Goal: Task Accomplishment & Management: Manage account settings

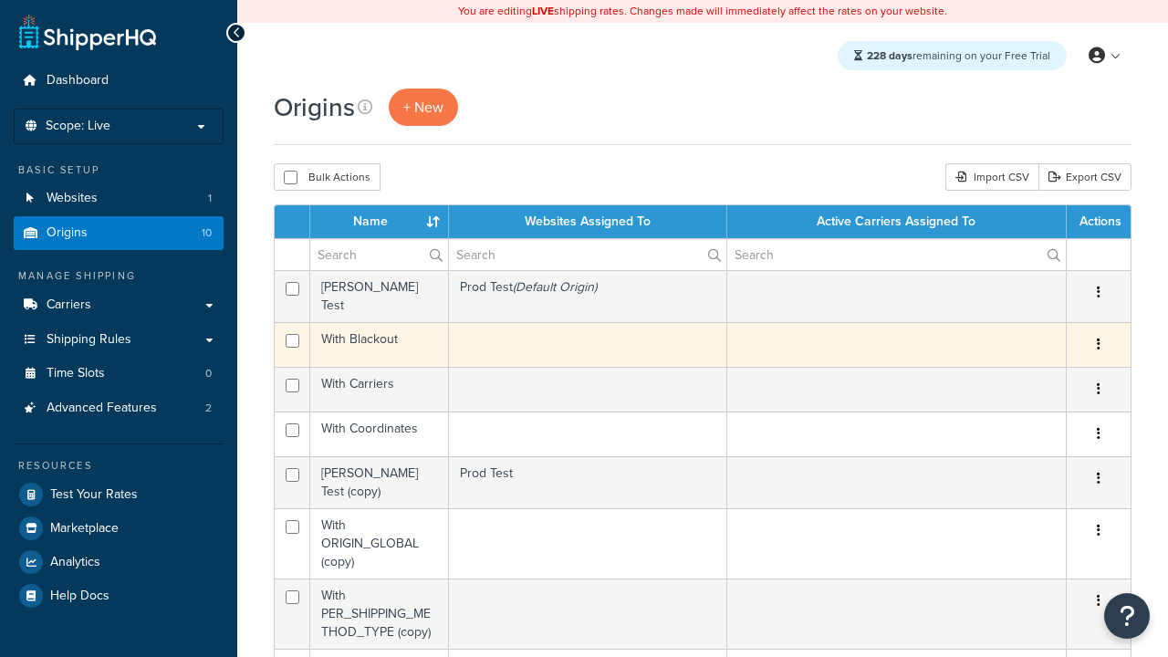
click at [1098, 339] on icon "button" at bounding box center [1099, 344] width 4 height 13
click at [0, 0] on link "Delete" at bounding box center [0, 0] width 0 height 0
